Goal: Task Accomplishment & Management: Manage account settings

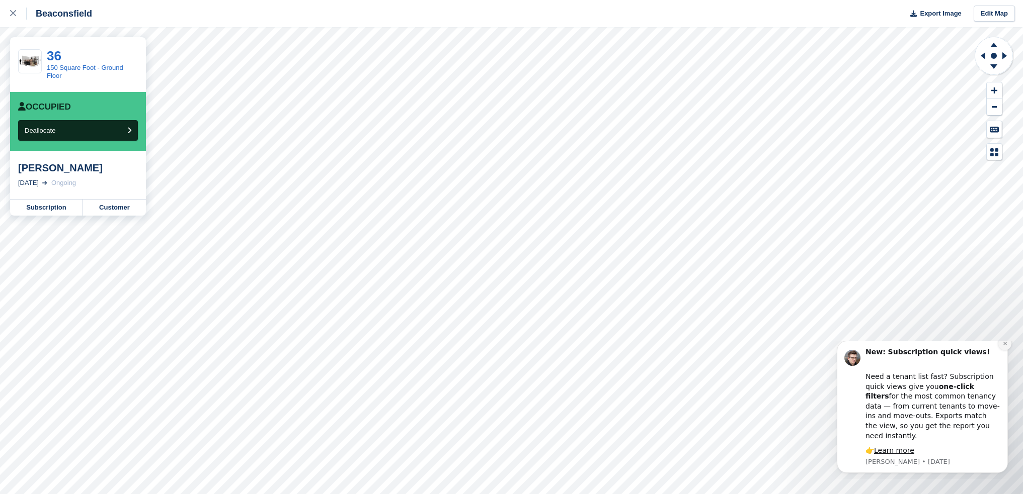
click at [1005, 346] on icon "Dismiss notification" at bounding box center [1005, 344] width 4 height 4
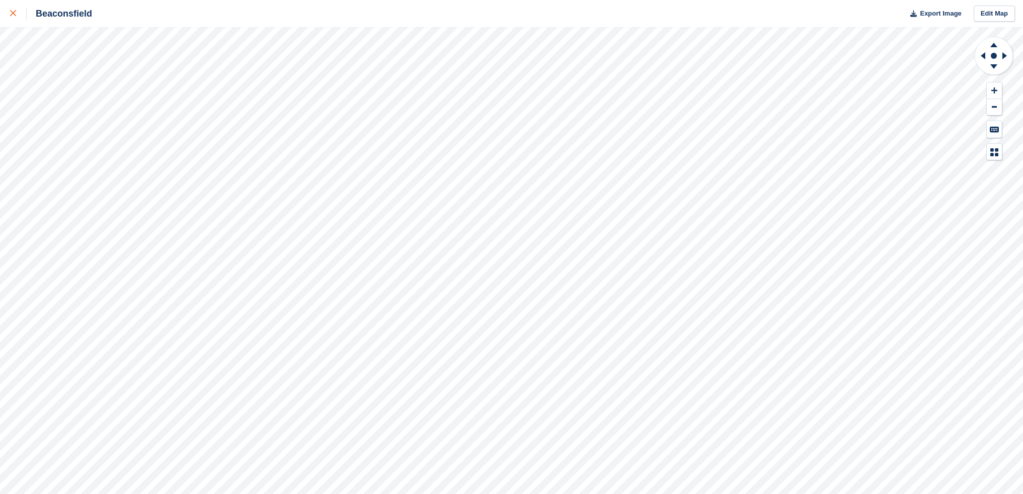
click at [11, 16] on icon at bounding box center [13, 13] width 6 height 6
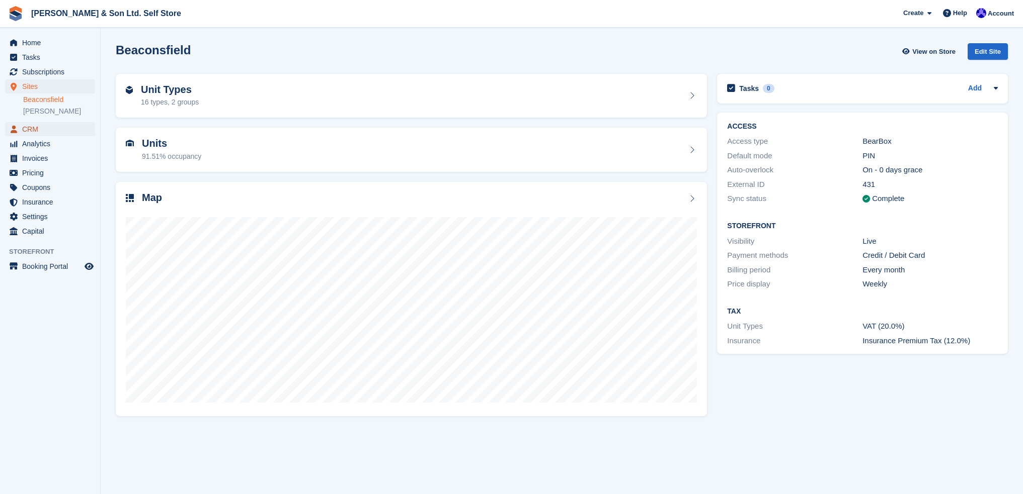
click at [38, 128] on span "CRM" at bounding box center [52, 129] width 60 height 14
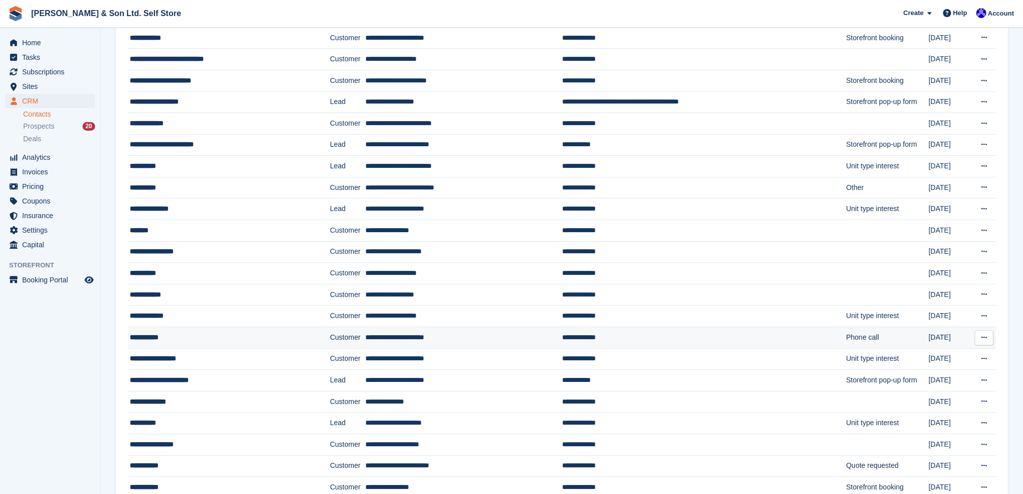
scroll to position [352, 0]
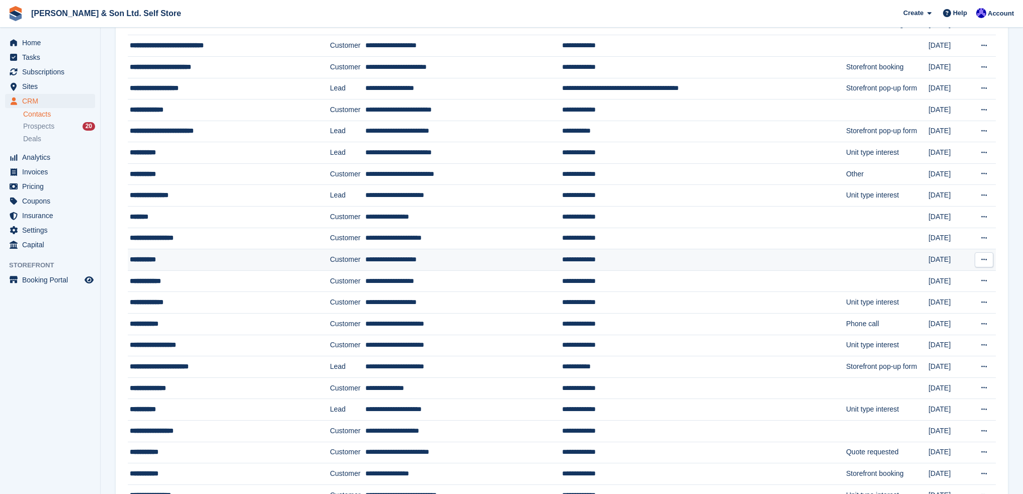
click at [197, 258] on div "**********" at bounding box center [216, 260] width 172 height 11
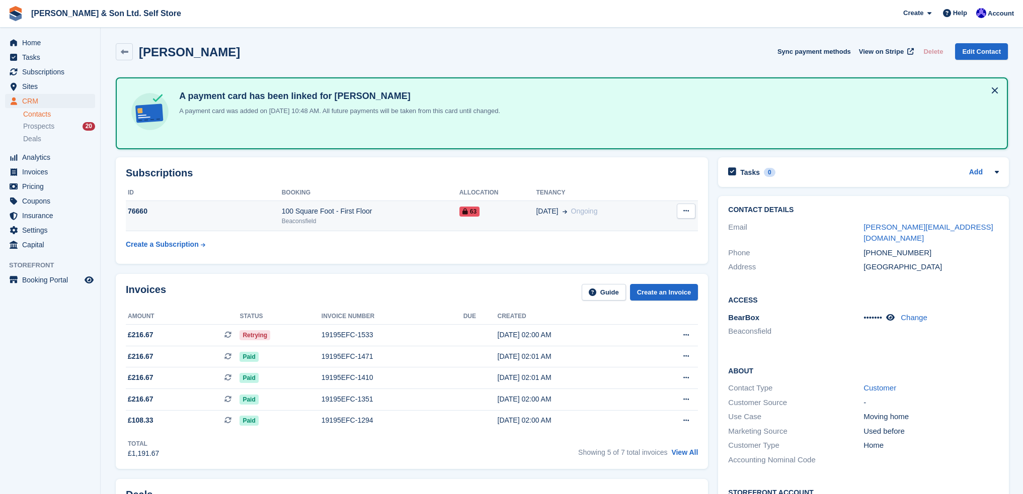
click at [388, 219] on div "Beaconsfield" at bounding box center [371, 221] width 178 height 9
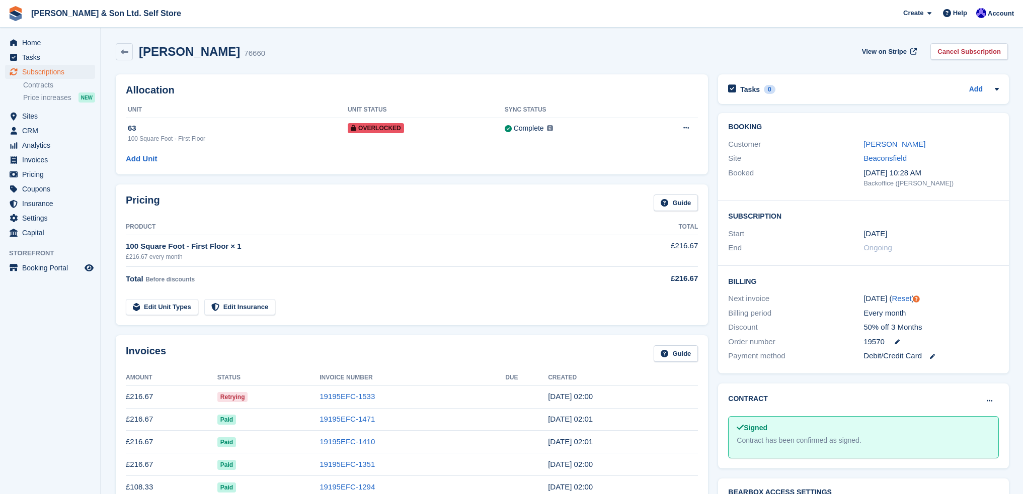
click at [280, 53] on div "Bella Dodd 76660 View on Stripe Cancel Subscription" at bounding box center [562, 51] width 892 height 17
click at [128, 49] on link at bounding box center [124, 51] width 17 height 17
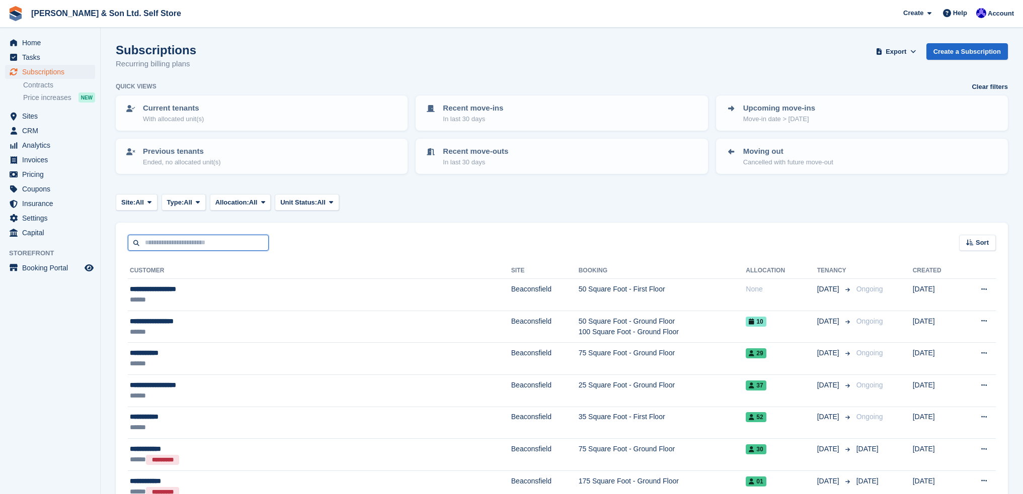
click at [211, 246] on input "text" at bounding box center [198, 243] width 141 height 17
type input "******"
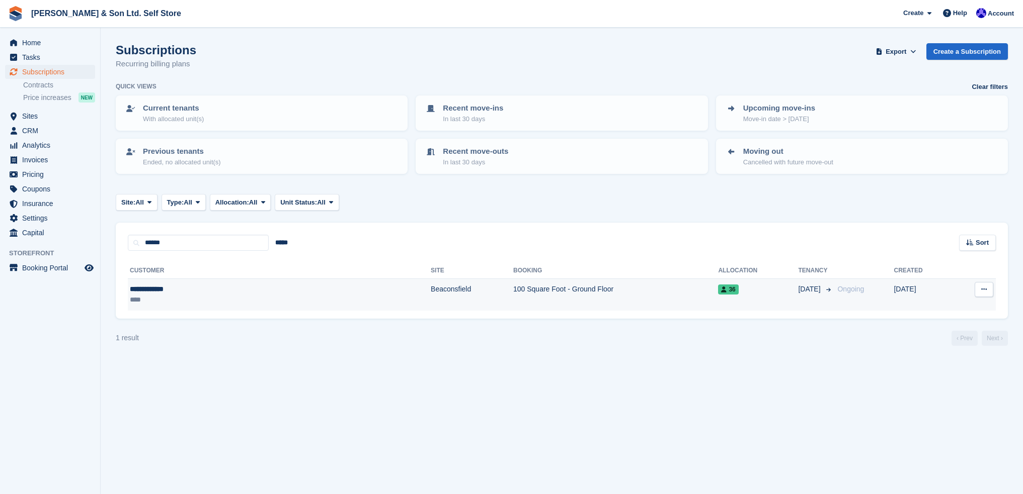
click at [201, 293] on div "**********" at bounding box center [203, 289] width 146 height 11
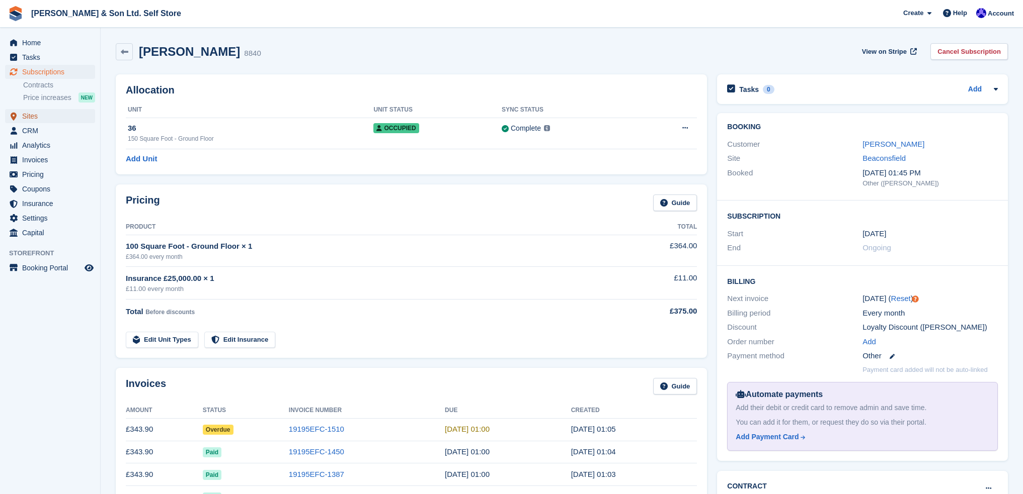
click at [37, 118] on span "Sites" at bounding box center [52, 116] width 60 height 14
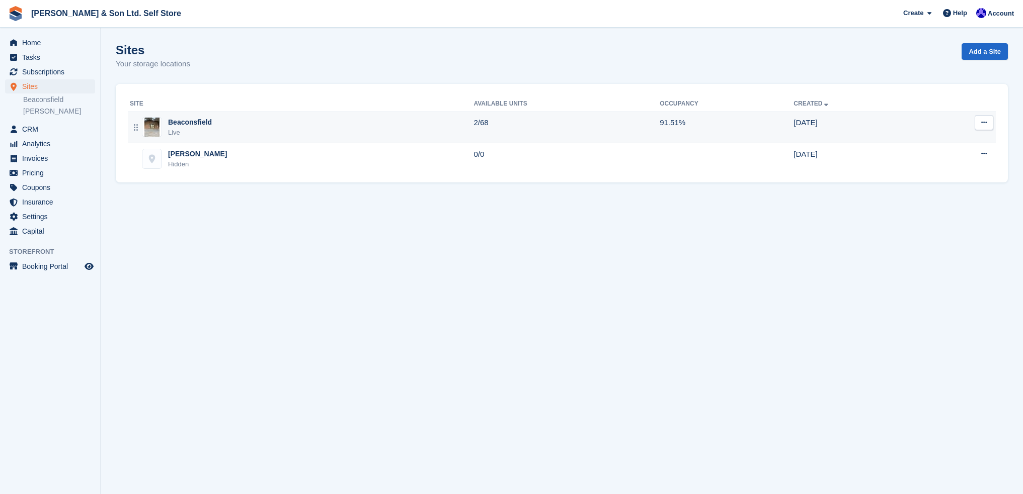
click at [211, 125] on div "Beaconsfield Live" at bounding box center [302, 127] width 344 height 21
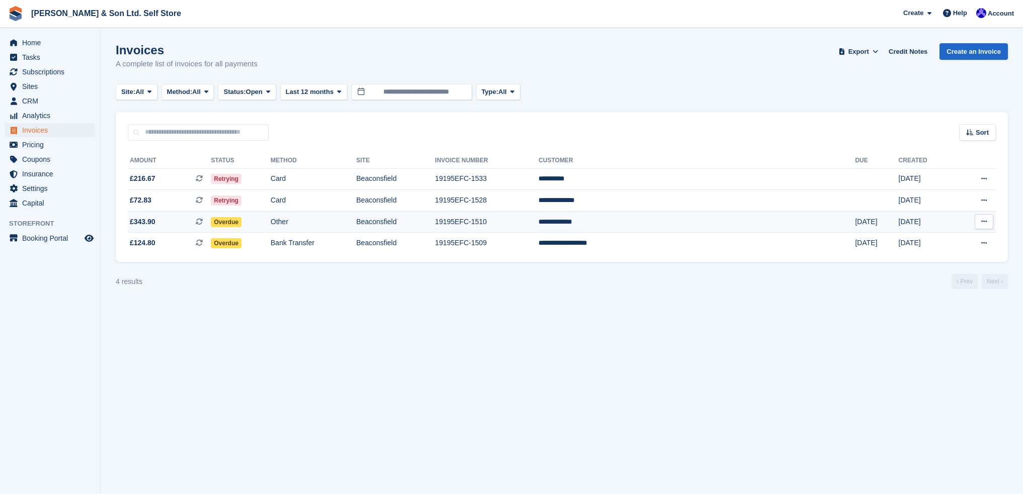
click at [539, 224] on td "19195EFC-1510" at bounding box center [487, 222] width 104 height 22
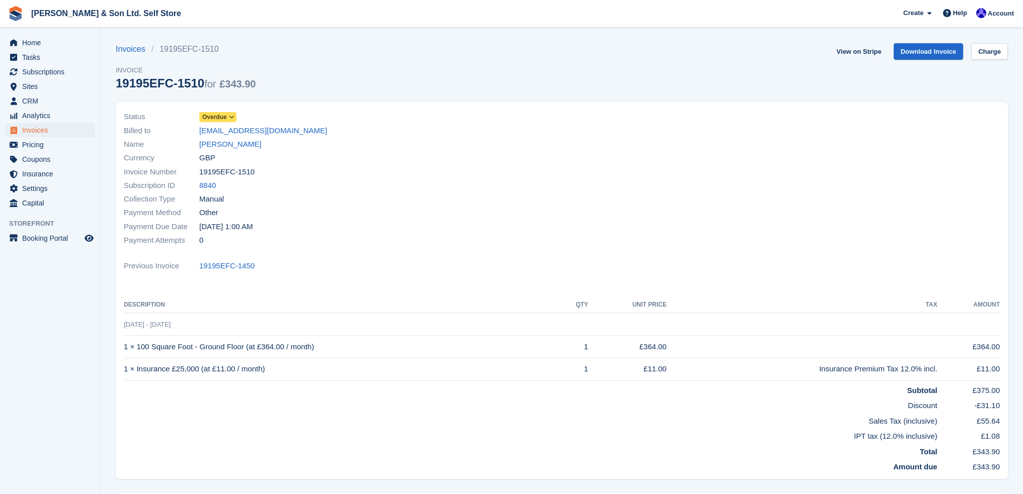
click at [230, 116] on icon at bounding box center [232, 117] width 6 height 6
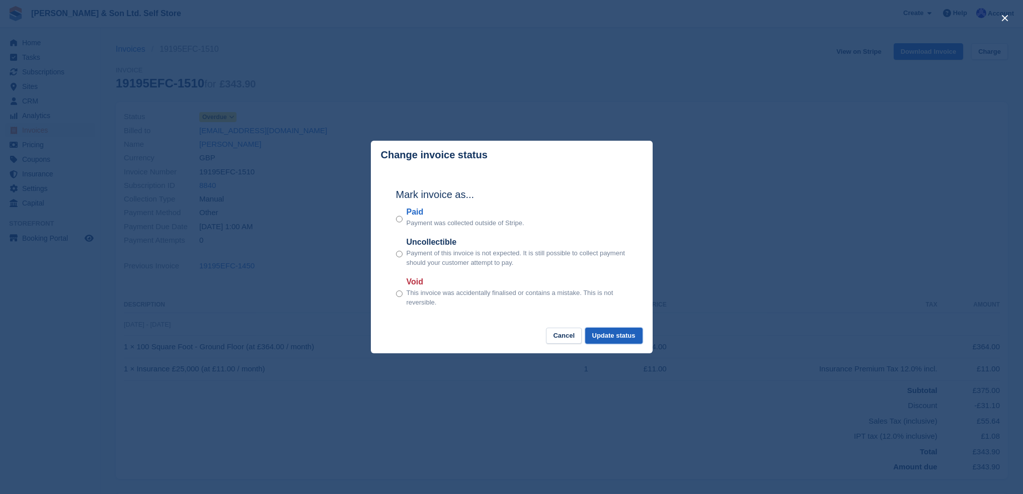
click at [630, 339] on button "Update status" at bounding box center [613, 336] width 57 height 17
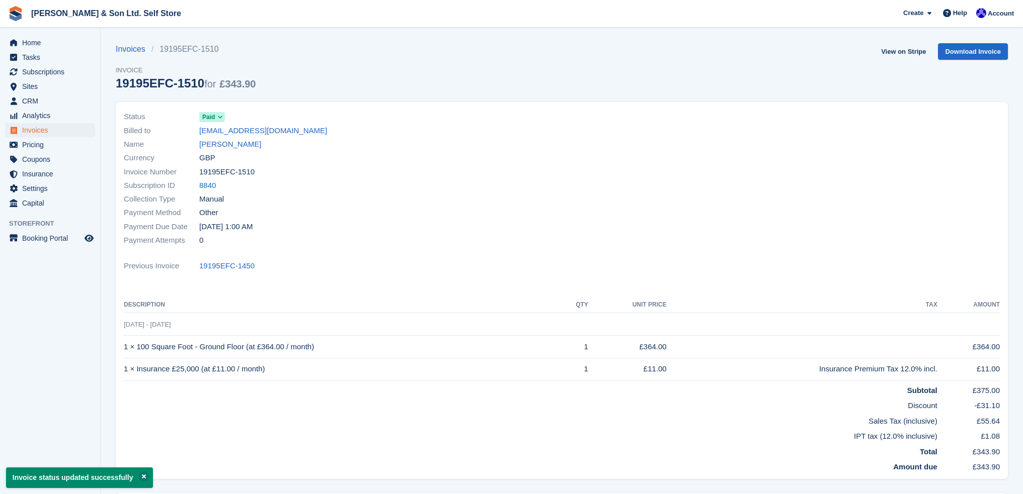
click at [318, 429] on td "IPT tax (12.0% inclusive)" at bounding box center [530, 435] width 813 height 16
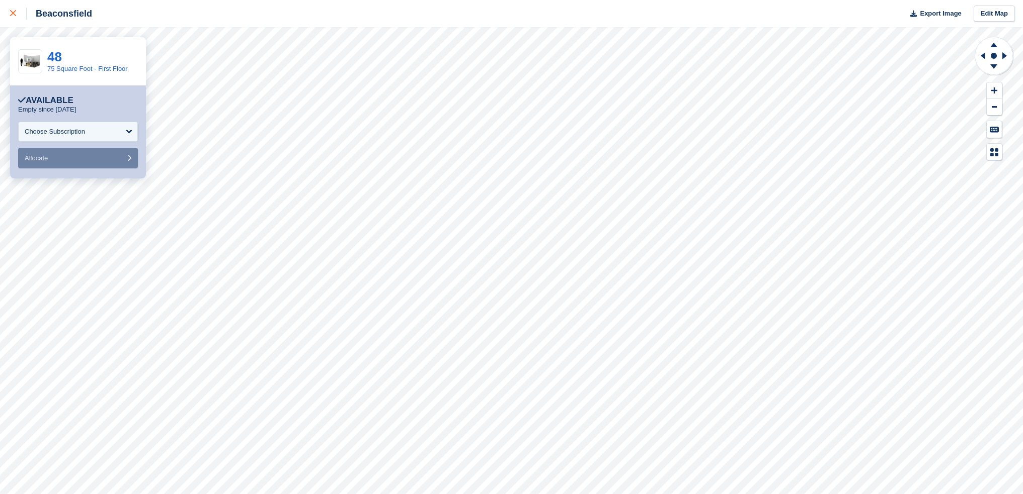
click at [14, 12] on icon at bounding box center [13, 13] width 6 height 6
